Goal: Check status: Check status

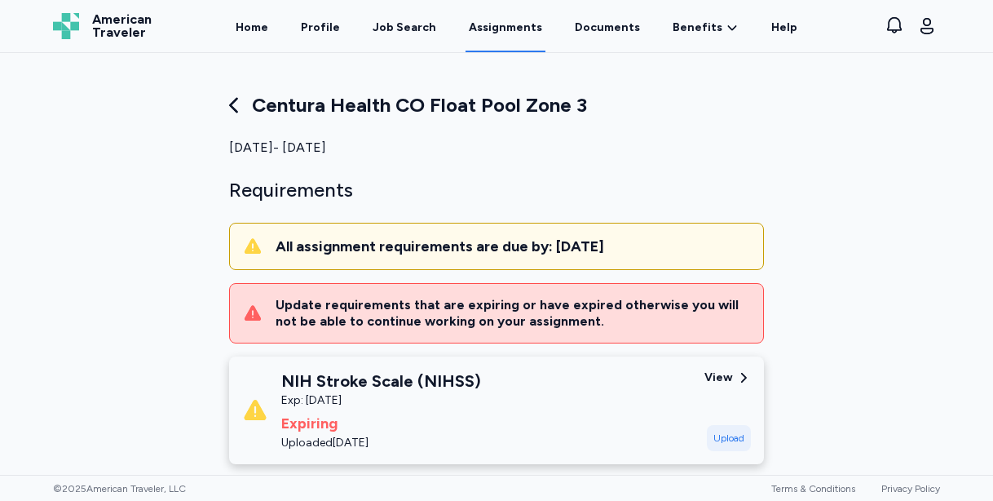
scroll to position [534, 0]
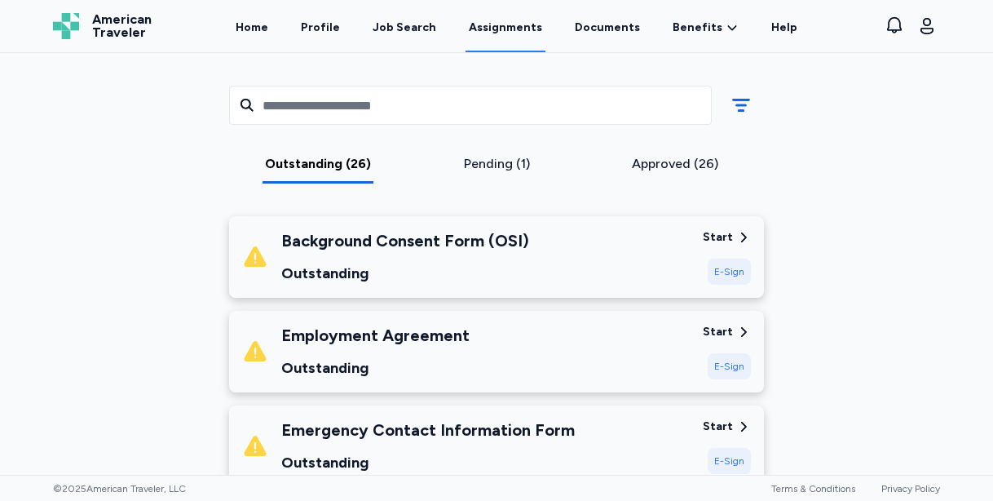
scroll to position [414, 0]
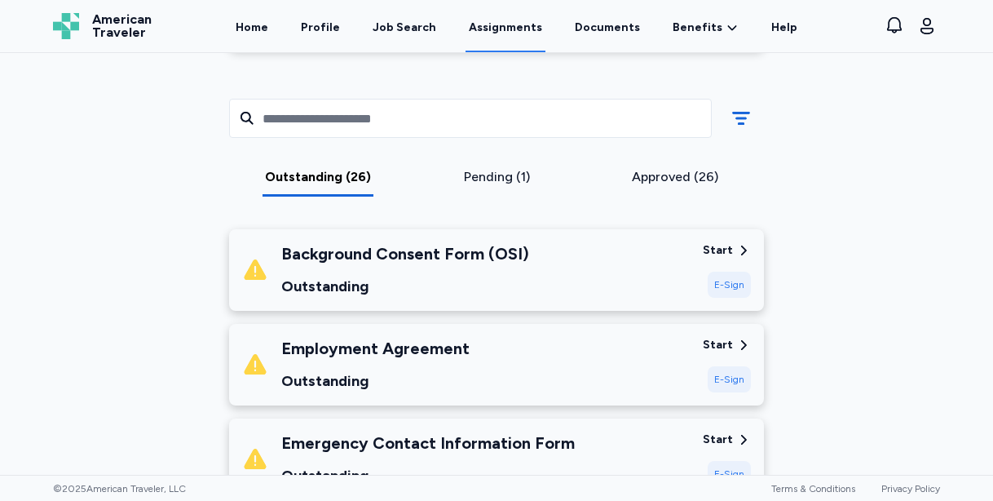
click at [516, 279] on div "Outstanding" at bounding box center [405, 286] width 248 height 23
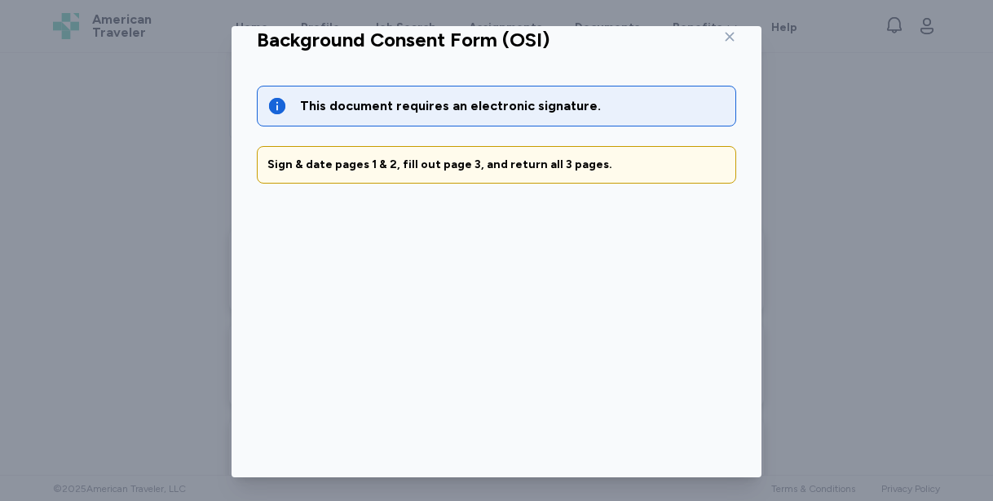
scroll to position [120, 0]
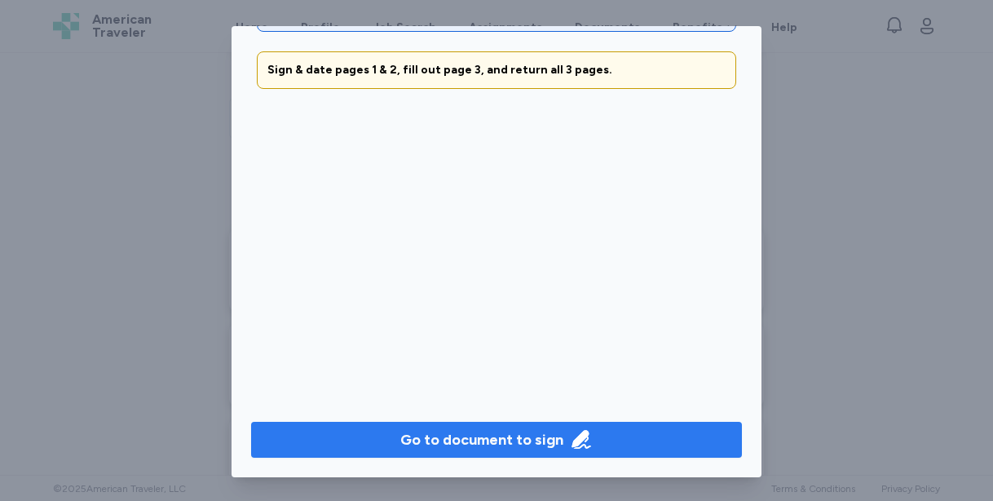
click at [474, 437] on div "Go to document to sign" at bounding box center [481, 439] width 163 height 23
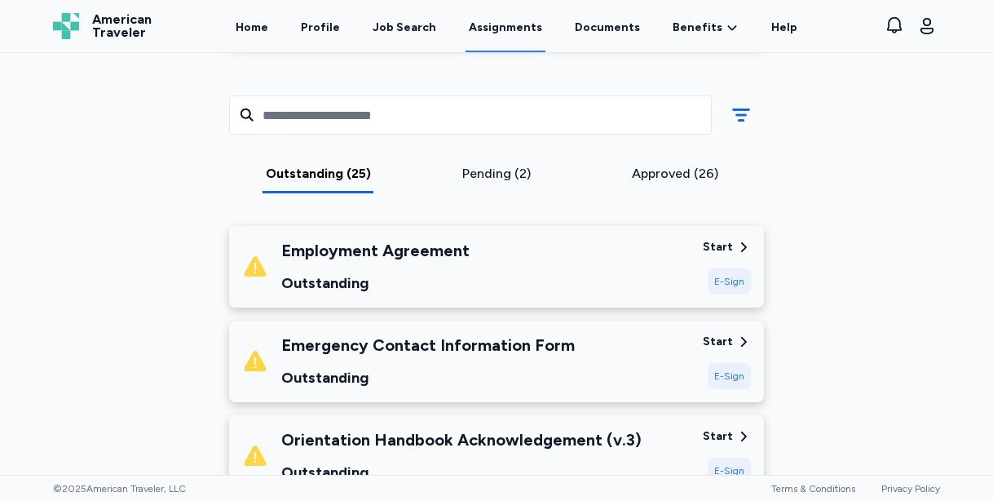
scroll to position [418, 0]
click at [649, 268] on div "Employment Agreement Outstanding" at bounding box center [466, 265] width 448 height 55
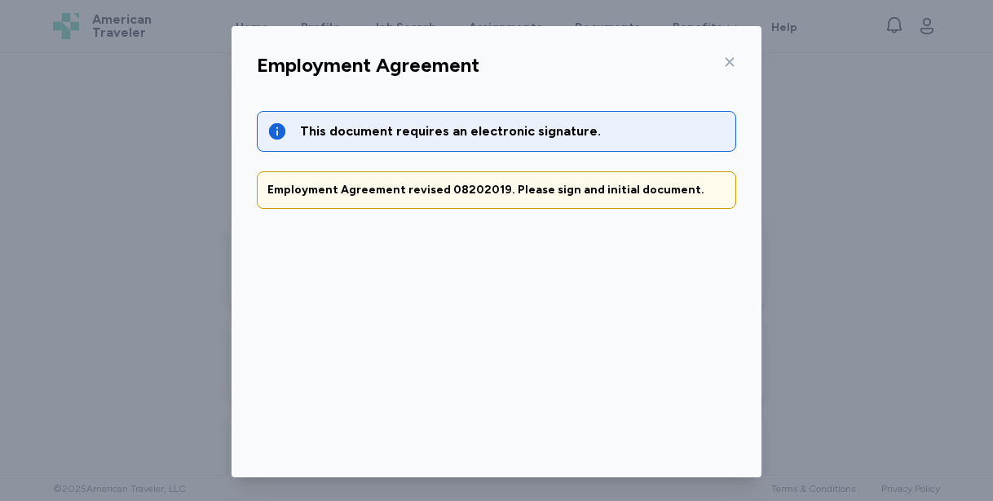
scroll to position [120, 0]
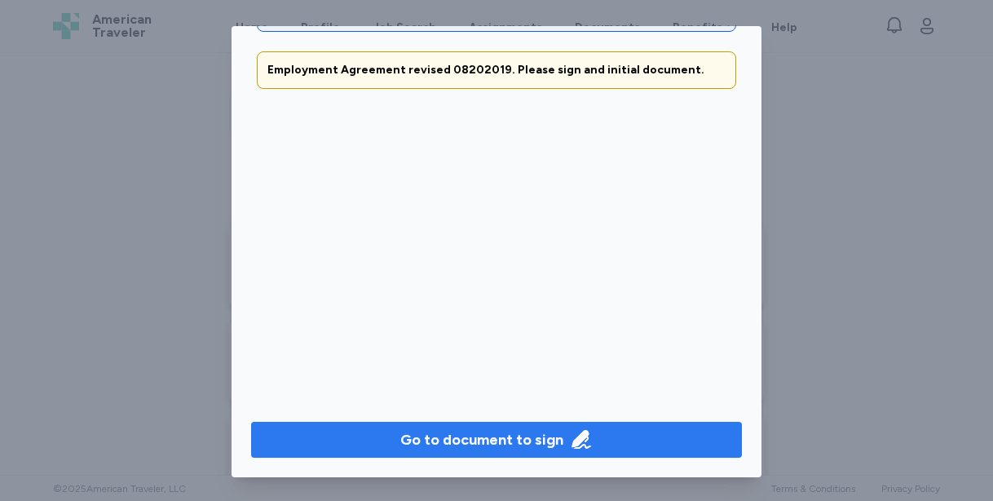
click at [474, 436] on div "Go to document to sign" at bounding box center [481, 439] width 163 height 23
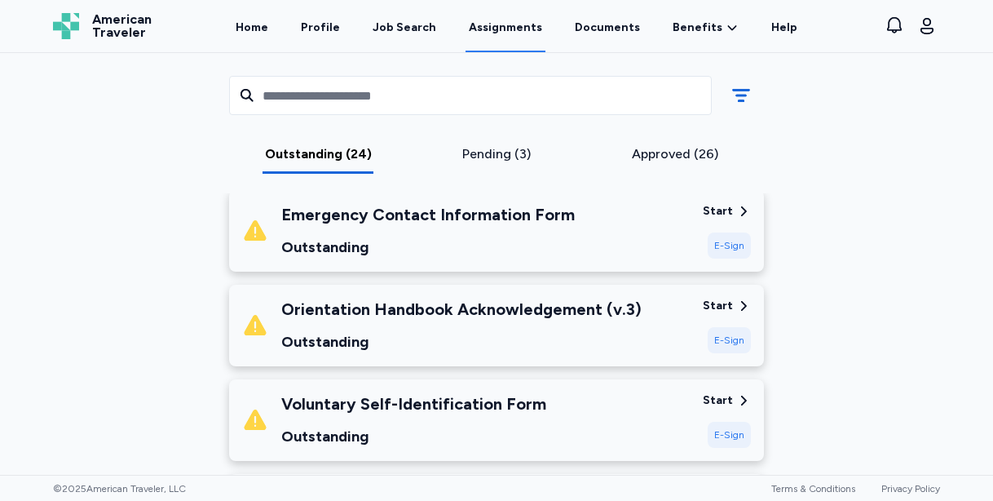
scroll to position [476, 0]
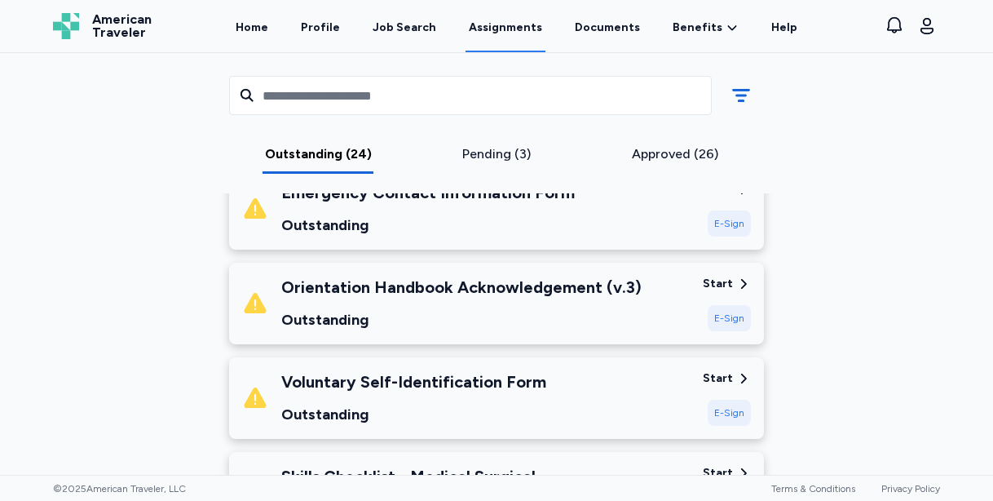
click at [578, 318] on div "Outstanding" at bounding box center [461, 319] width 361 height 23
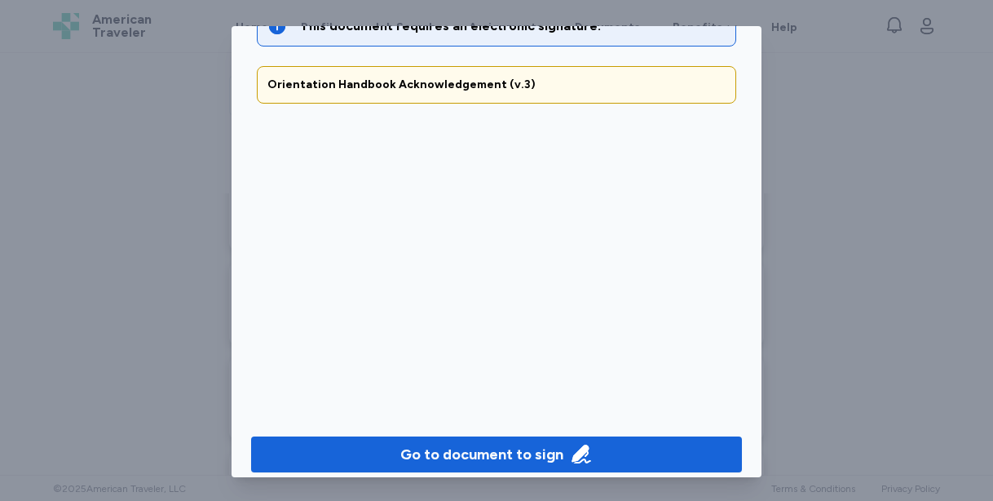
scroll to position [120, 0]
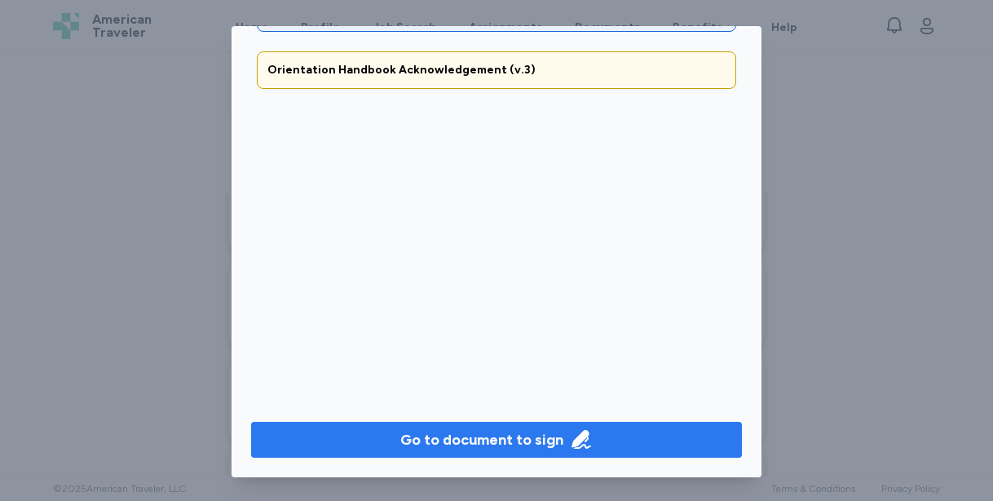
click at [517, 451] on button "Go to document to sign" at bounding box center [496, 440] width 491 height 36
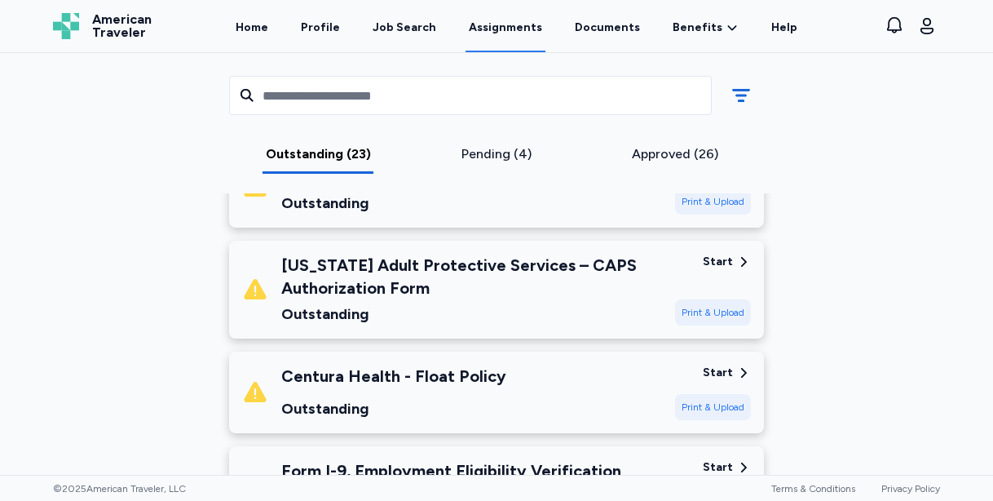
scroll to position [1861, 0]
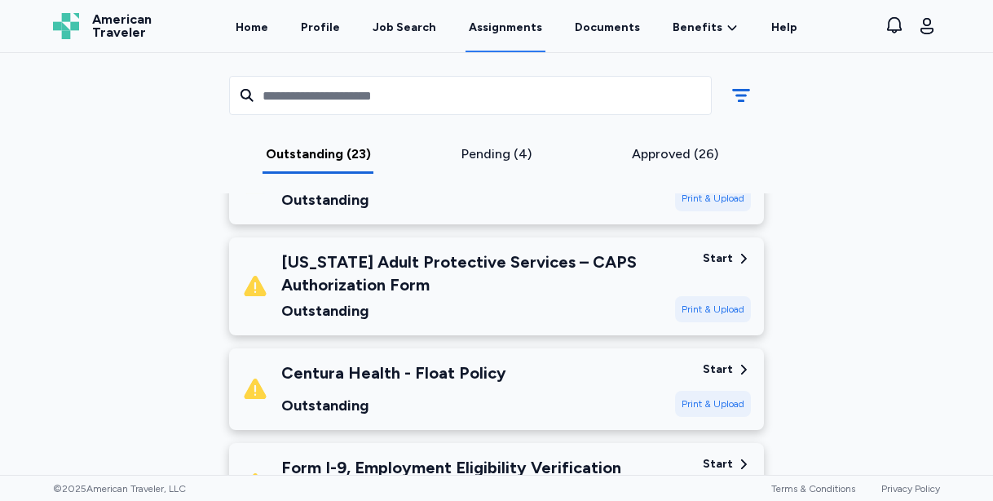
click at [638, 313] on div "Outstanding" at bounding box center [471, 310] width 381 height 23
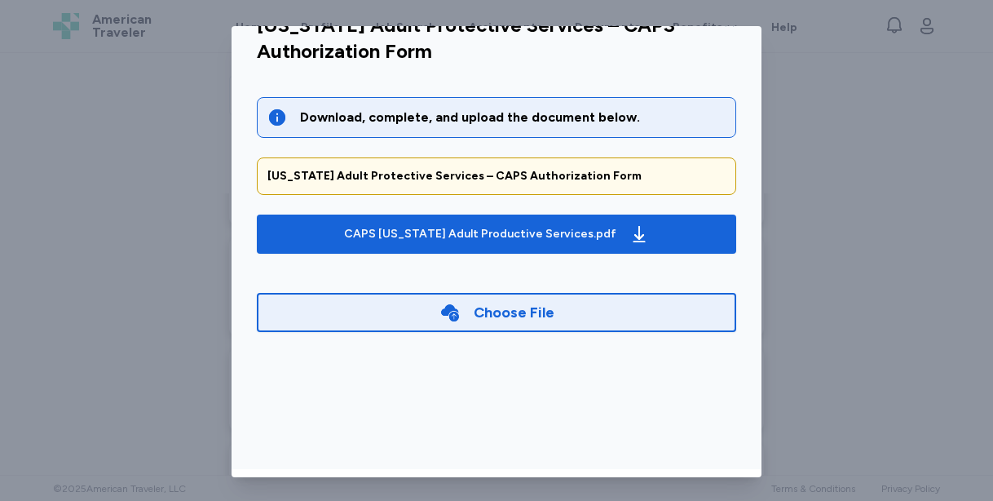
scroll to position [25, 0]
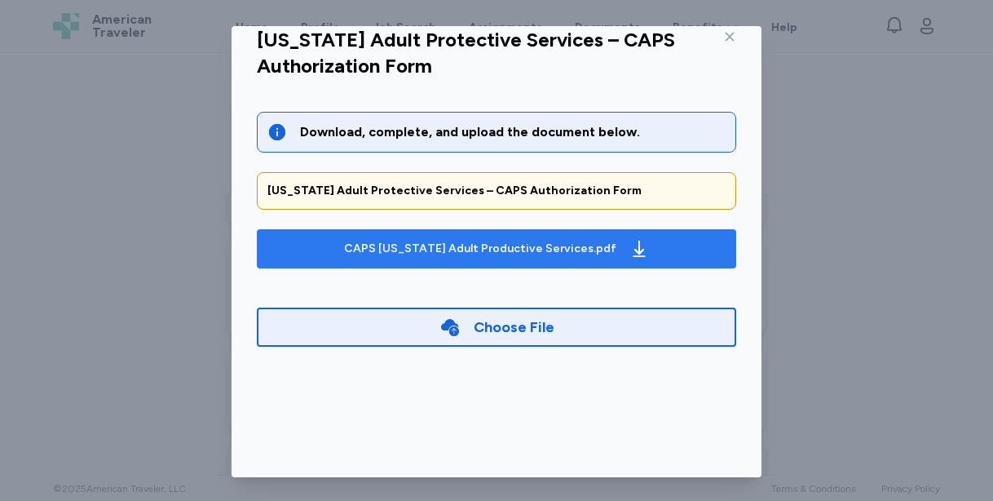
click at [577, 241] on div "CAPS [US_STATE] Adult Productive Services.pdf" at bounding box center [480, 249] width 272 height 16
